Goal: Information Seeking & Learning: Learn about a topic

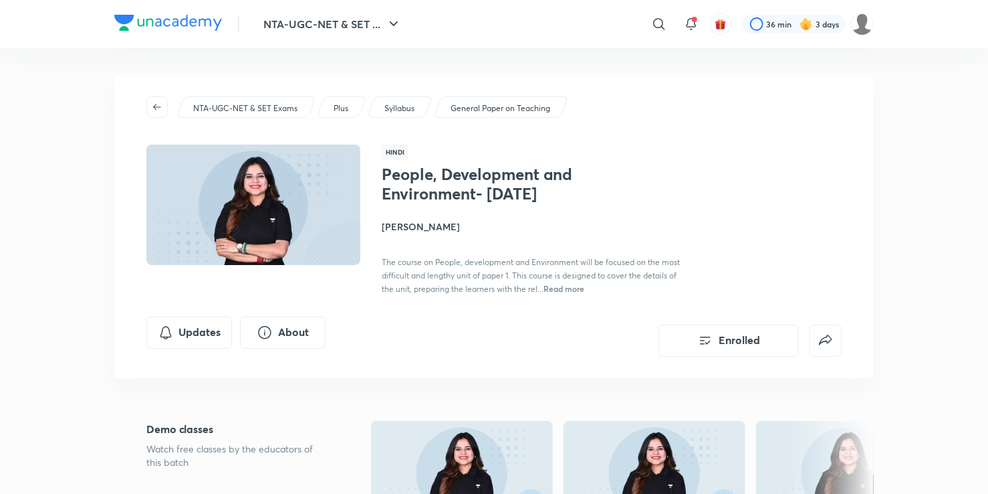
click at [805, 207] on div "People, Development and Environment- [DATE] [PERSON_NAME] The course on People,…" at bounding box center [612, 230] width 460 height 130
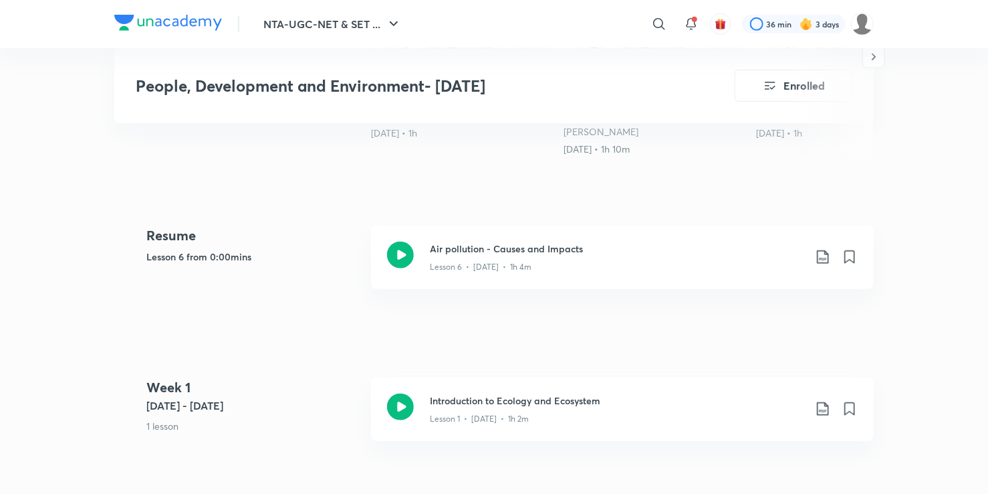
scroll to position [459, 0]
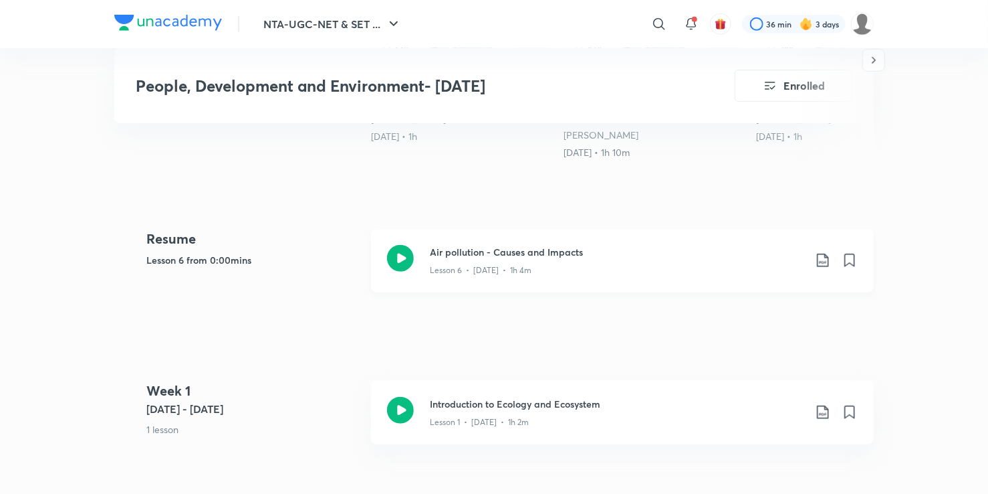
click at [404, 272] on icon at bounding box center [400, 258] width 27 height 27
